Goal: Task Accomplishment & Management: Complete application form

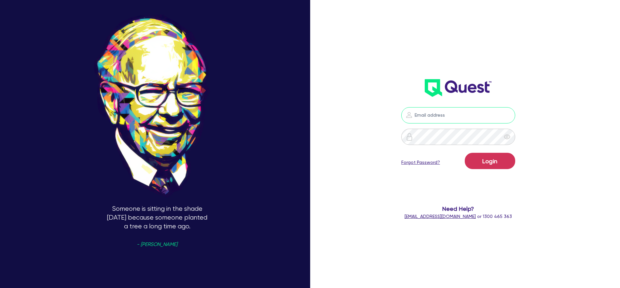
click at [453, 115] on input "email" at bounding box center [458, 115] width 114 height 16
type input "[PERSON_NAME][EMAIL_ADDRESS][PERSON_NAME][DOMAIN_NAME]"
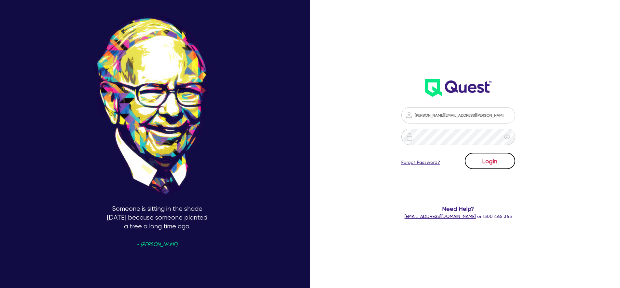
click at [502, 165] on button "Login" at bounding box center [490, 161] width 50 height 16
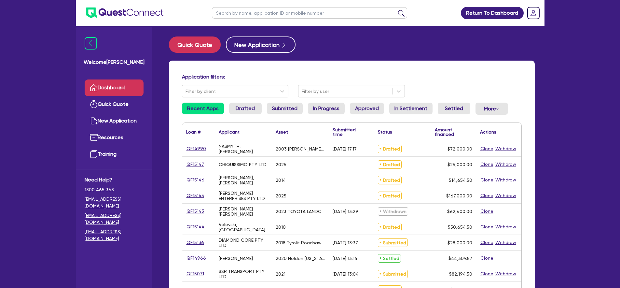
click at [270, 14] on input "text" at bounding box center [309, 12] width 195 height 11
paste input "QF14733"
type input "QF14733"
click at [396, 10] on button "submit" at bounding box center [401, 14] width 10 height 9
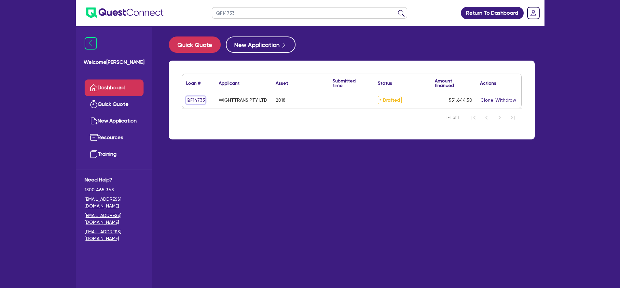
click at [201, 98] on link "QF14733" at bounding box center [195, 99] width 19 height 7
select select "PRIMARY_ASSETS"
select select "TRAILERS"
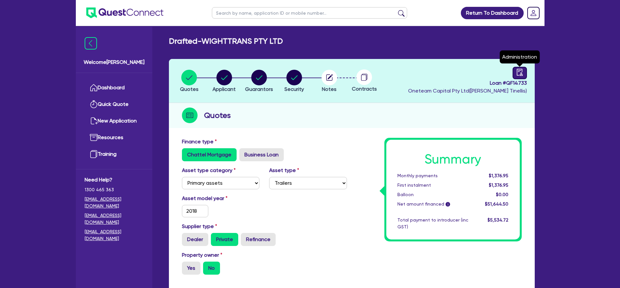
click at [521, 73] on icon "audit" at bounding box center [520, 72] width 6 height 7
select select "DRAFTED_NEW"
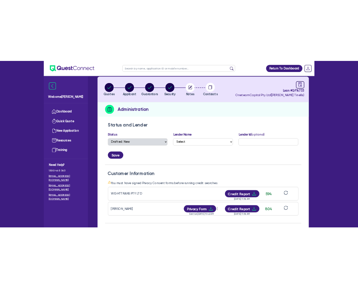
scroll to position [43, 0]
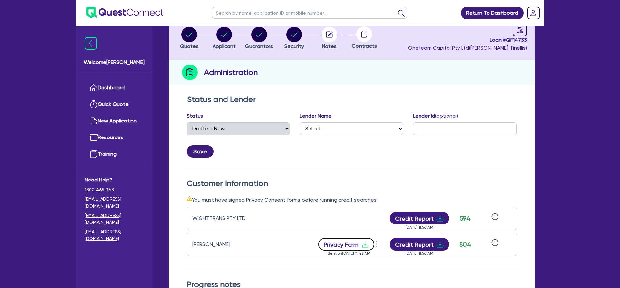
click at [360, 244] on button "Privacy Form" at bounding box center [346, 244] width 56 height 12
drag, startPoint x: 451, startPoint y: 166, endPoint x: 454, endPoint y: 164, distance: 3.7
click at [452, 166] on div "Status and Lender Status Select Quoted Drafted: New Drafted: Amended Submitted:…" at bounding box center [352, 132] width 340 height 74
click at [463, 161] on div "Status and Lender Status Select Quoted Drafted: New Drafted: Amended Submitted:…" at bounding box center [352, 132] width 340 height 74
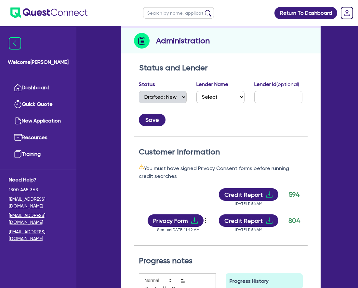
scroll to position [0, 128]
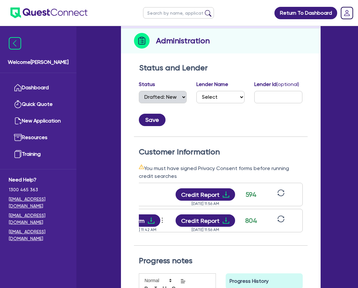
click at [284, 215] on icon "sync" at bounding box center [281, 218] width 7 height 7
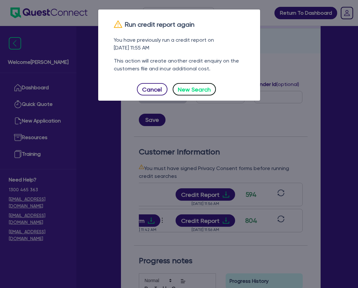
click at [199, 88] on button "New Search" at bounding box center [195, 89] width 44 height 12
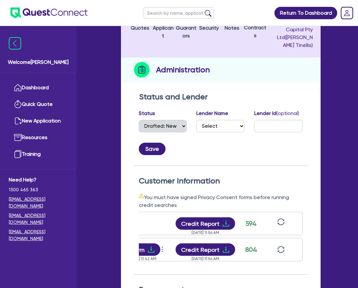
scroll to position [0, 0]
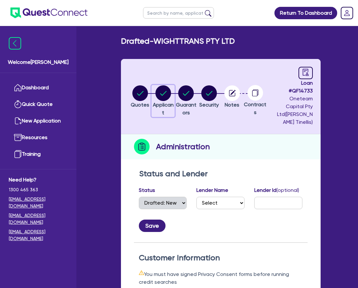
click at [168, 85] on circle "button" at bounding box center [164, 93] width 16 height 16
select select "COMPANY"
select select "TRANSPORT_WAREHOUSING"
select select "WAREHOUSING"
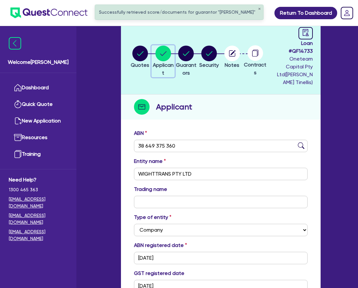
scroll to position [4, 0]
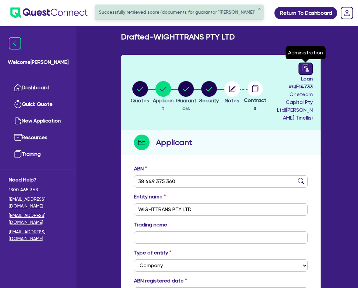
click at [310, 68] on link at bounding box center [306, 69] width 14 height 12
select select "DRAFTED_NEW"
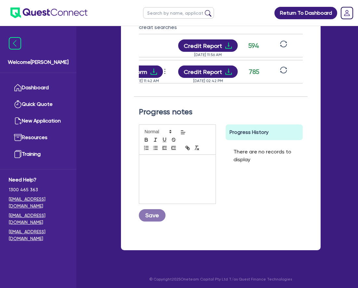
scroll to position [0, 128]
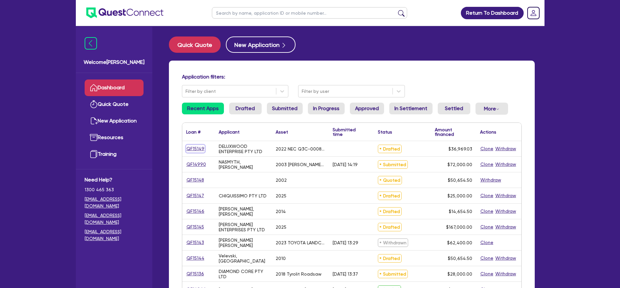
click at [195, 149] on link "QF15149" at bounding box center [195, 148] width 19 height 7
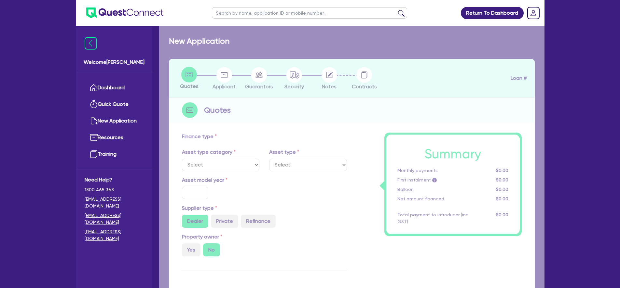
select select "TERTIARY_ASSETS"
type input "2022"
radio input "false"
radio input "true"
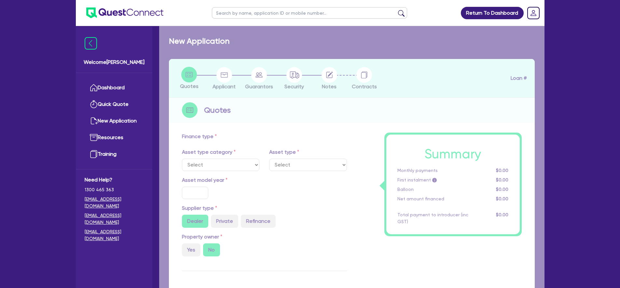
type input "36,969.03"
type input "13.52"
type input "5,000"
type input "18.99"
type input "990"
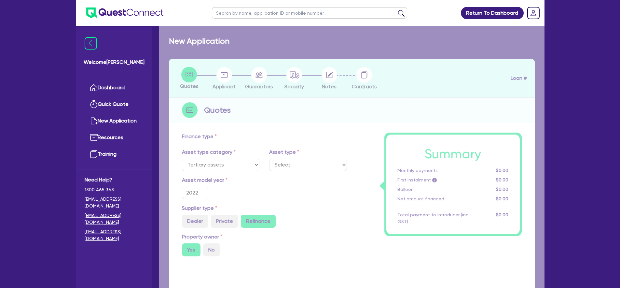
select select "IT_EQUIPMENT"
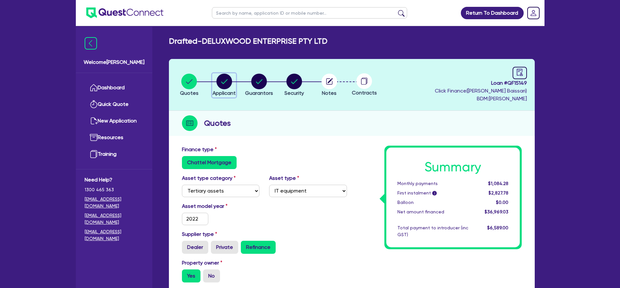
click at [234, 88] on div "button" at bounding box center [224, 82] width 23 height 16
select select "COMPANY"
select select "MANUFACTURING"
select select "WOOD_PRODUCTS"
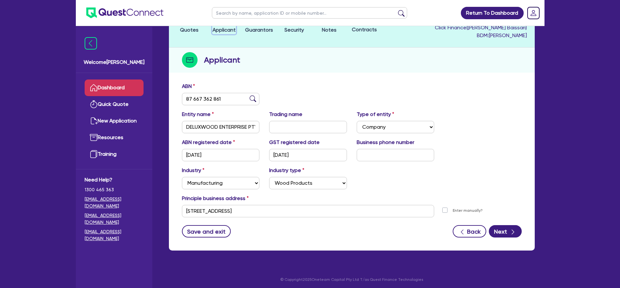
scroll to position [63, 0]
click at [108, 86] on link "Dashboard" at bounding box center [114, 87] width 59 height 17
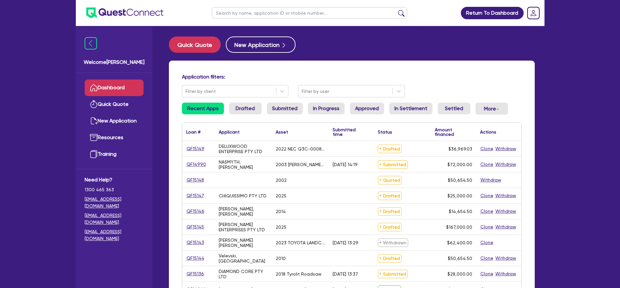
click at [247, 14] on input "text" at bounding box center [309, 12] width 195 height 11
paste input "QF14733"
type input "QF14733"
click at [396, 10] on button "submit" at bounding box center [401, 14] width 10 height 9
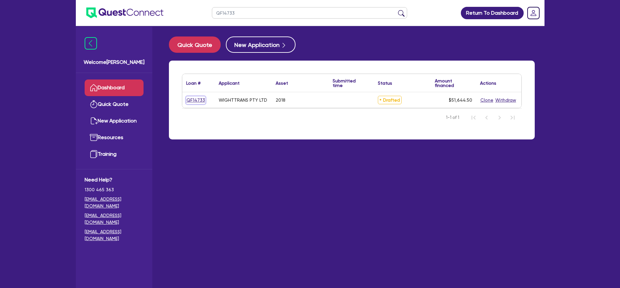
click at [194, 98] on link "QF14733" at bounding box center [195, 99] width 19 height 7
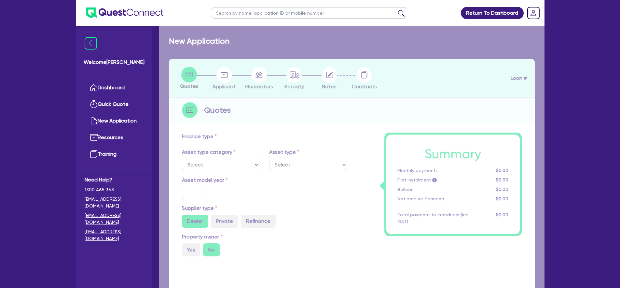
select select "PRIMARY_ASSETS"
type input "2018"
radio input "false"
radio input "true"
type input "50,000"
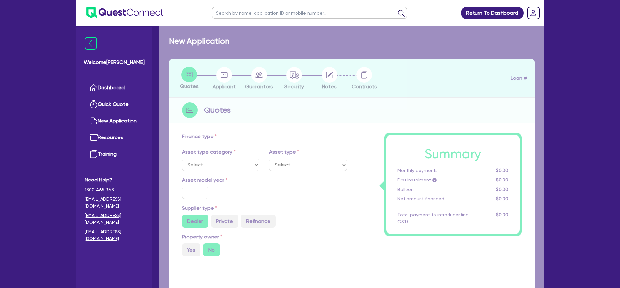
type input "8"
type input "4,131.56"
type input "17"
type input "900"
select select "TRAILERS"
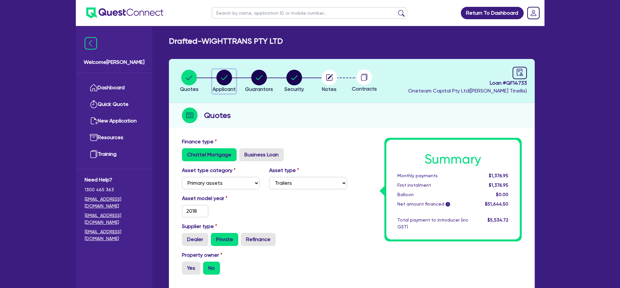
click at [229, 80] on circle "button" at bounding box center [224, 78] width 16 height 16
select select "COMPANY"
select select "TRANSPORT_WAREHOUSING"
select select "WAREHOUSING"
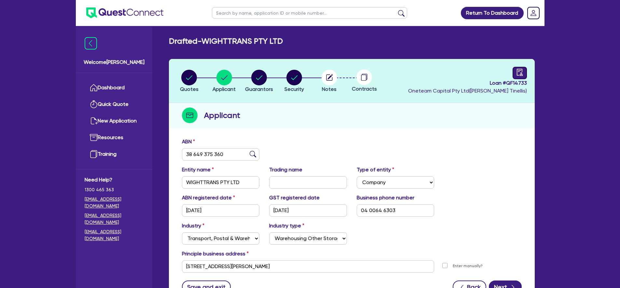
click at [521, 75] on icon "audit" at bounding box center [519, 72] width 7 height 7
select select "DRAFTED_NEW"
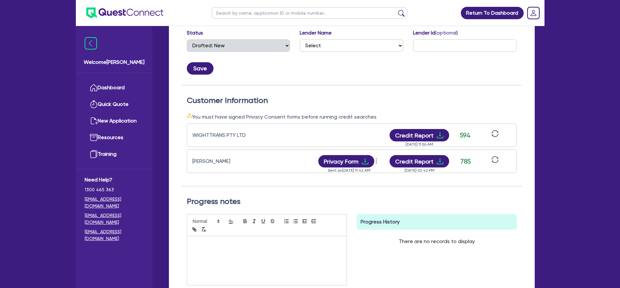
scroll to position [39, 0]
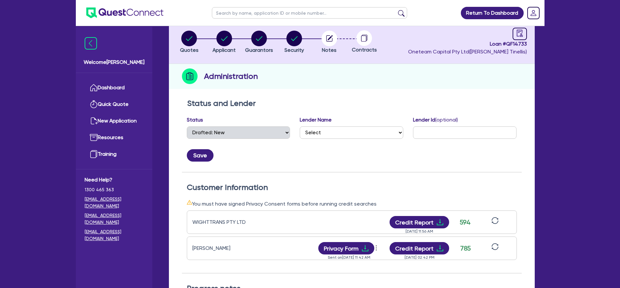
click at [557, 83] on div "Return To Dashboard Edit Profile Logout Welcome William Dashboard Quick Quote N…" at bounding box center [310, 209] width 620 height 497
